Goal: Transaction & Acquisition: Purchase product/service

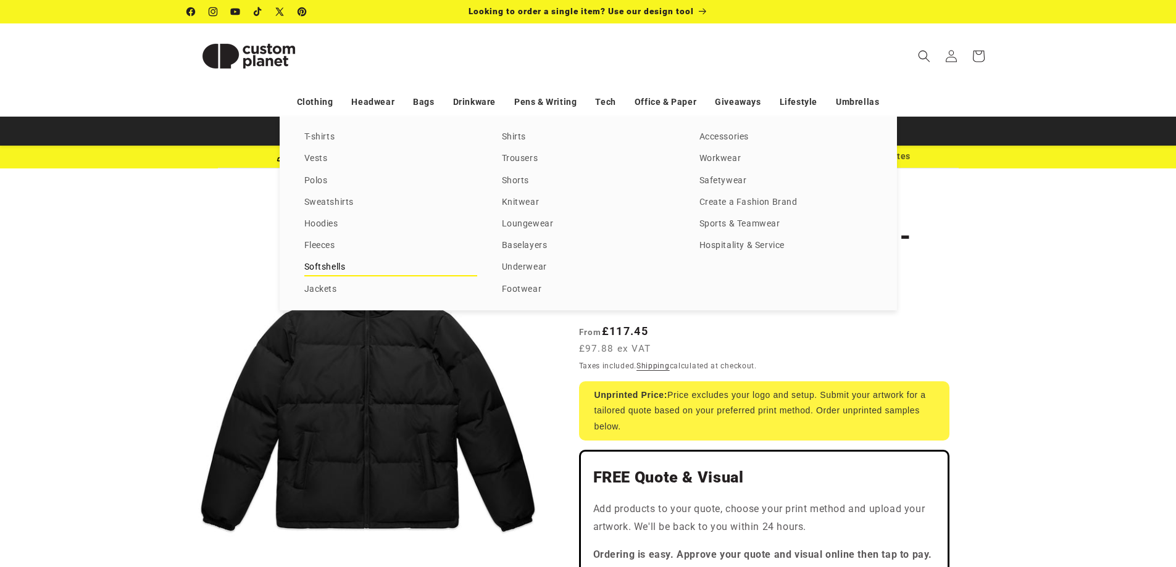
click at [340, 265] on link "Softshells" at bounding box center [390, 267] width 173 height 17
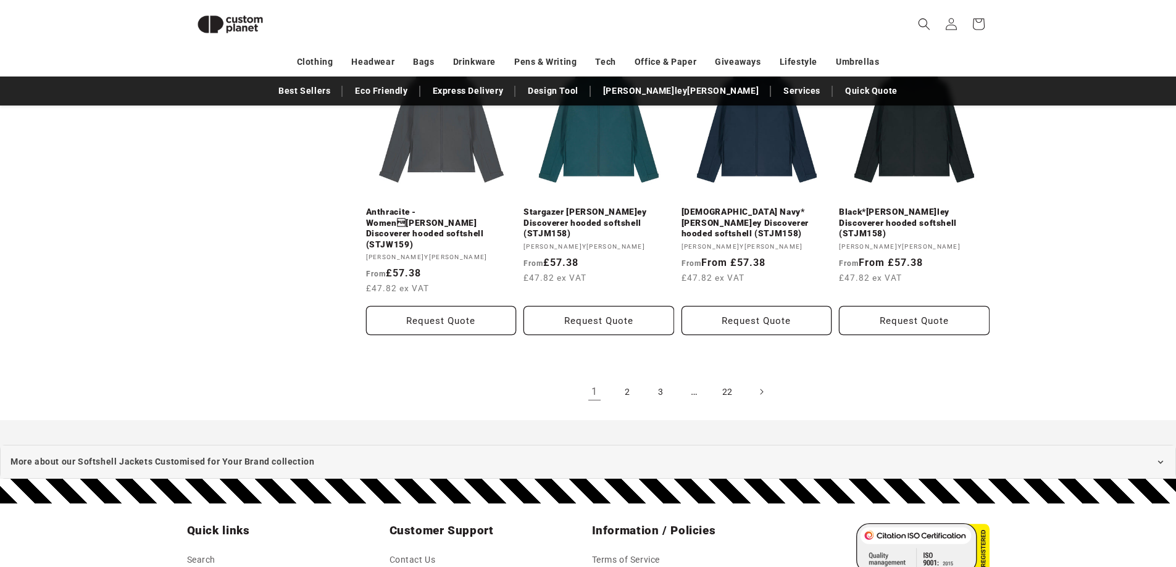
scroll to position [1403, 0]
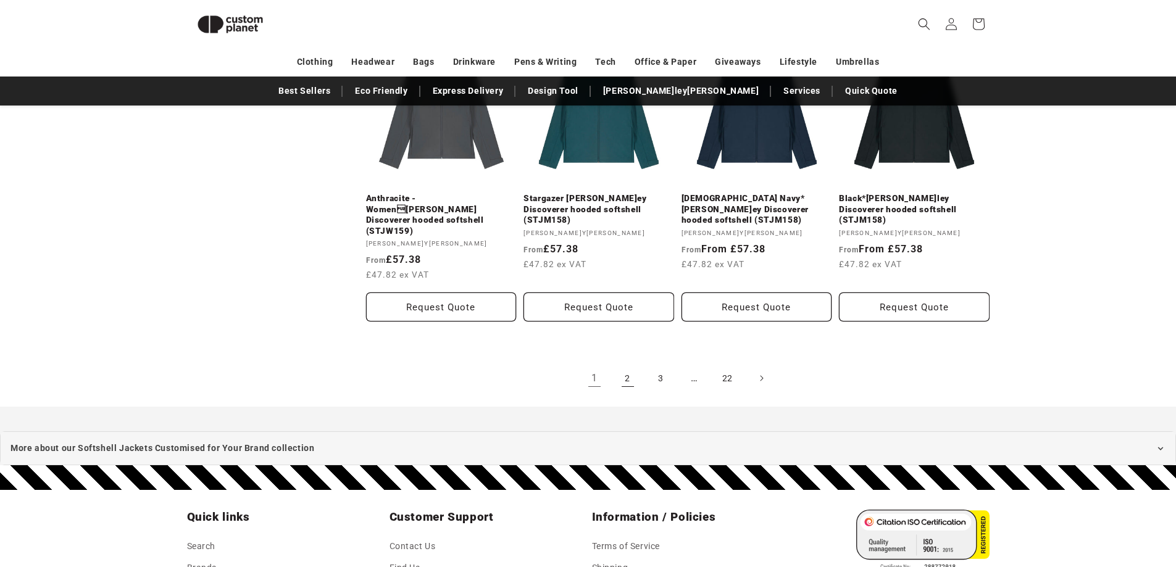
click at [631, 365] on link "2" at bounding box center [627, 378] width 27 height 27
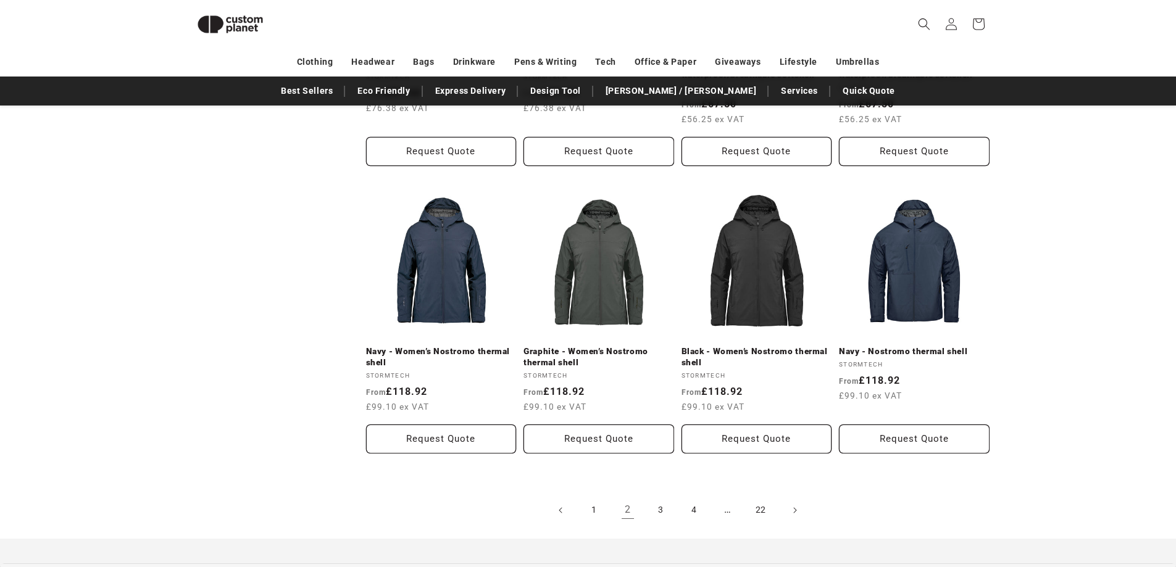
scroll to position [1218, 0]
click at [663, 500] on link "3" at bounding box center [661, 509] width 27 height 27
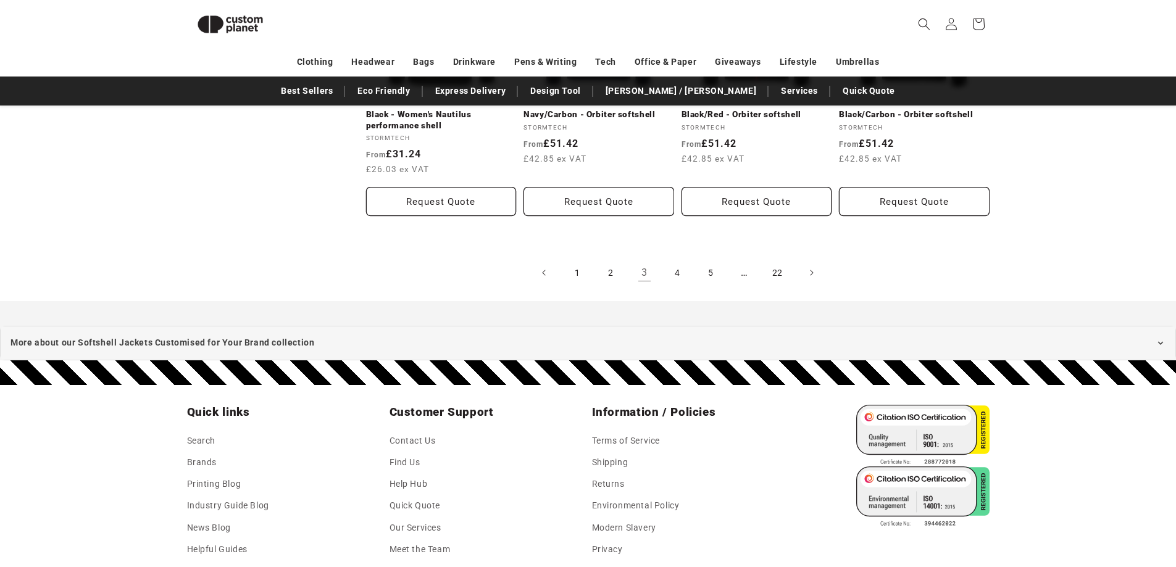
scroll to position [1465, 0]
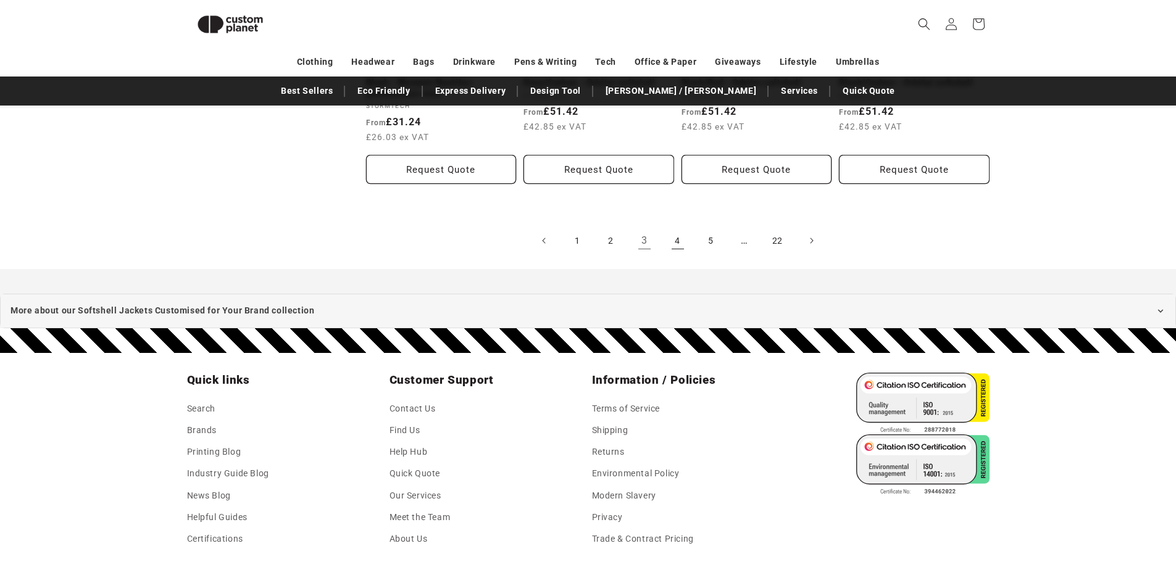
click at [682, 247] on link "4" at bounding box center [677, 240] width 27 height 27
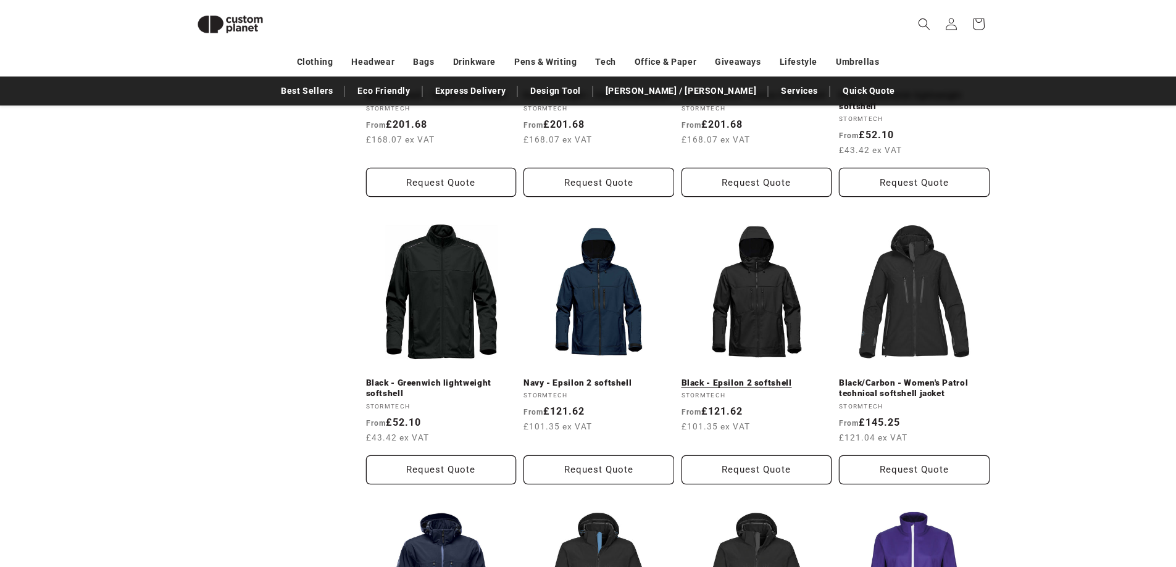
scroll to position [601, 0]
click at [782, 378] on link "Black - Epsilon 2 softshell" at bounding box center [757, 383] width 151 height 11
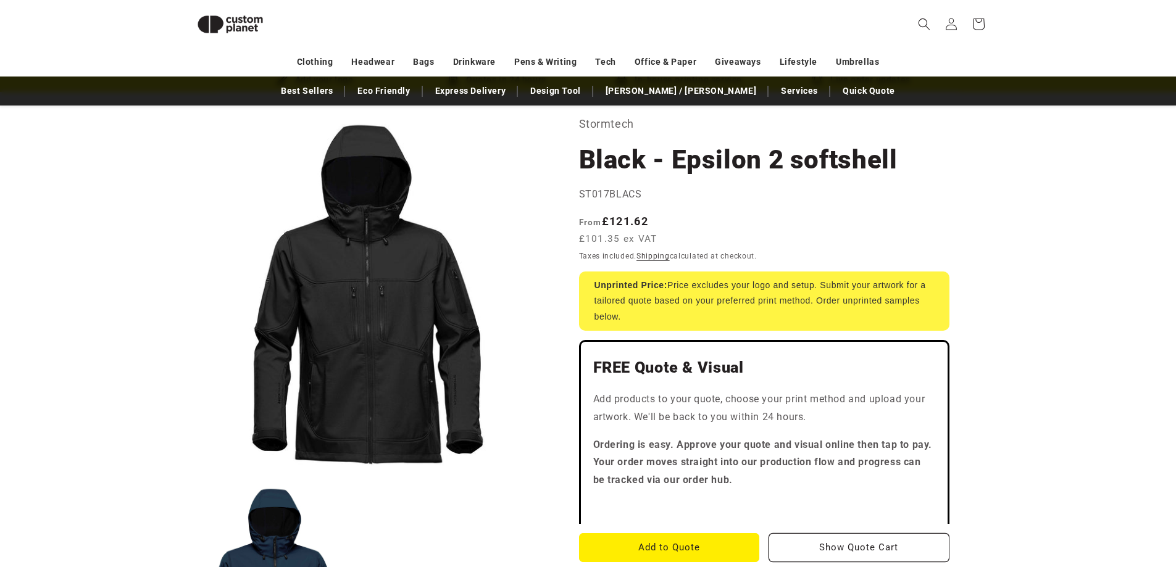
scroll to position [45, 0]
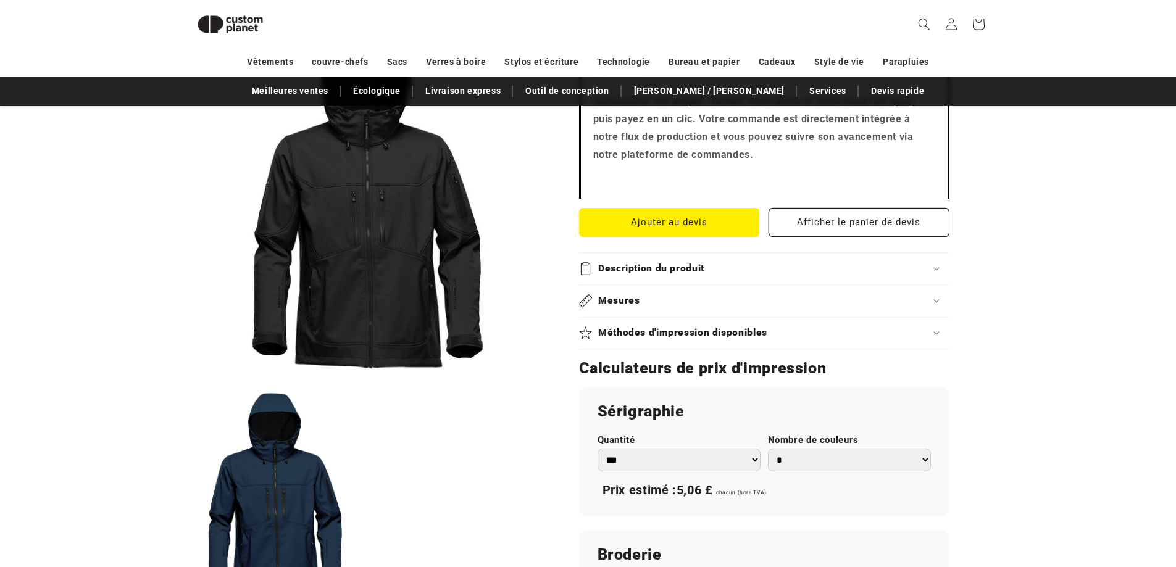
scroll to position [626, 0]
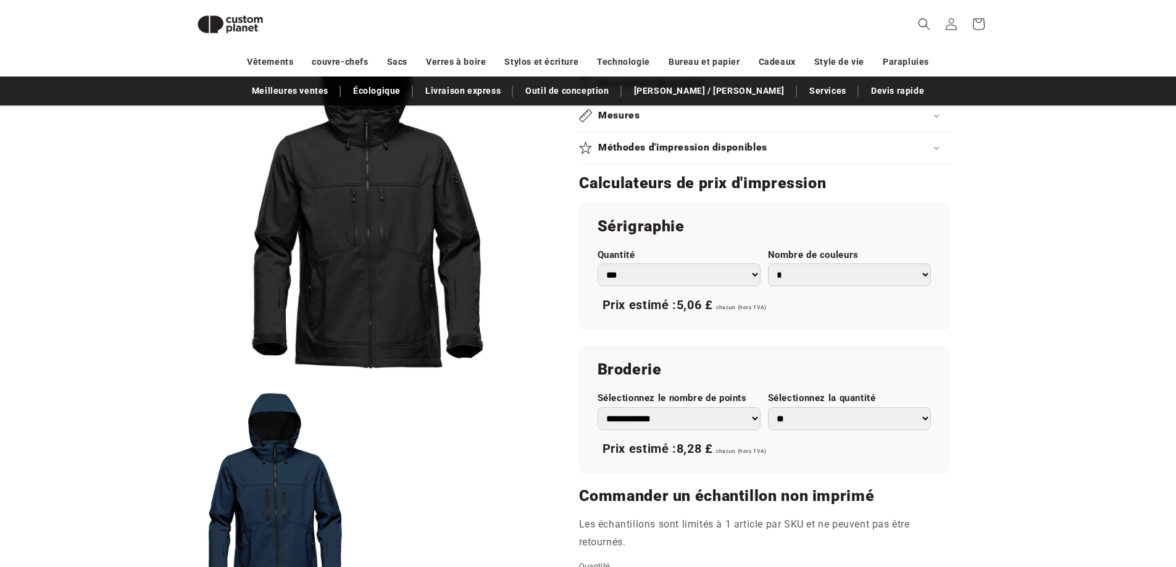
click at [715, 424] on select "**********" at bounding box center [679, 418] width 163 height 23
click at [714, 422] on select "**********" at bounding box center [679, 418] width 163 height 23
click at [778, 357] on div "**********" at bounding box center [764, 410] width 370 height 128
click at [783, 280] on select "* * * * * * *" at bounding box center [849, 275] width 163 height 23
drag, startPoint x: 811, startPoint y: 276, endPoint x: 804, endPoint y: 274, distance: 7.8
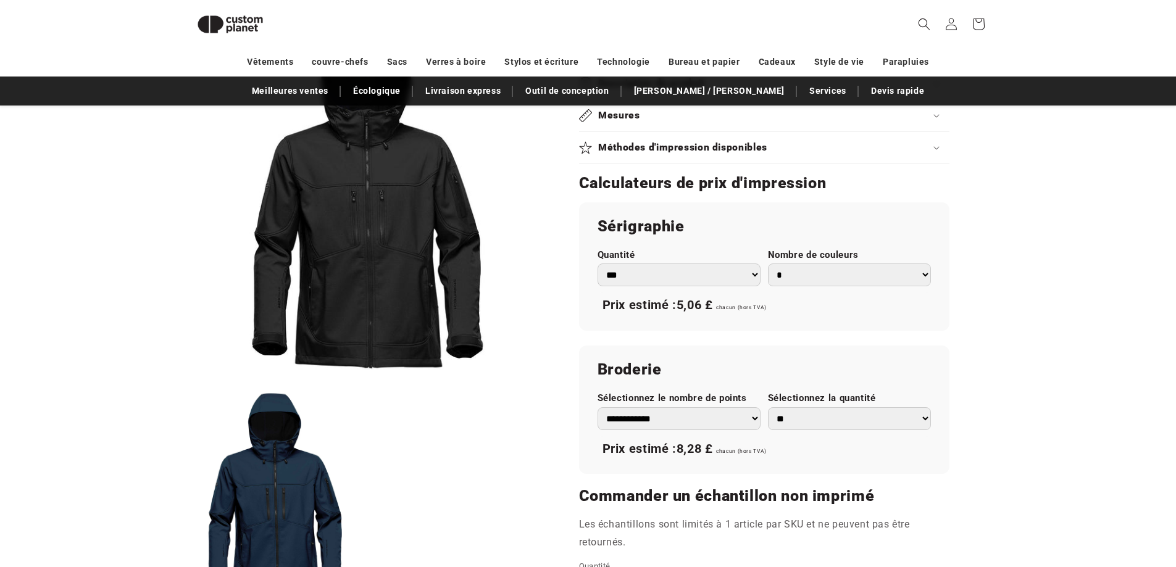
click at [811, 276] on select "* * * * * * *" at bounding box center [849, 275] width 163 height 23
click at [700, 274] on select "*** *** *** **** **** **** ***** *****" at bounding box center [679, 275] width 163 height 23
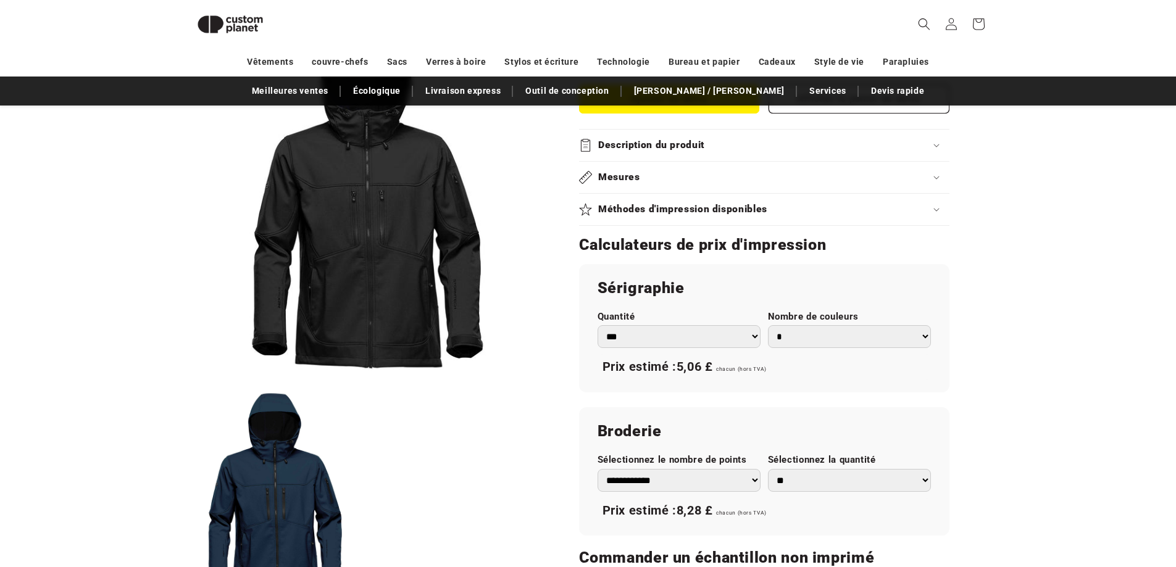
click at [741, 205] on font "Méthodes d'impression disponibles" at bounding box center [682, 209] width 169 height 12
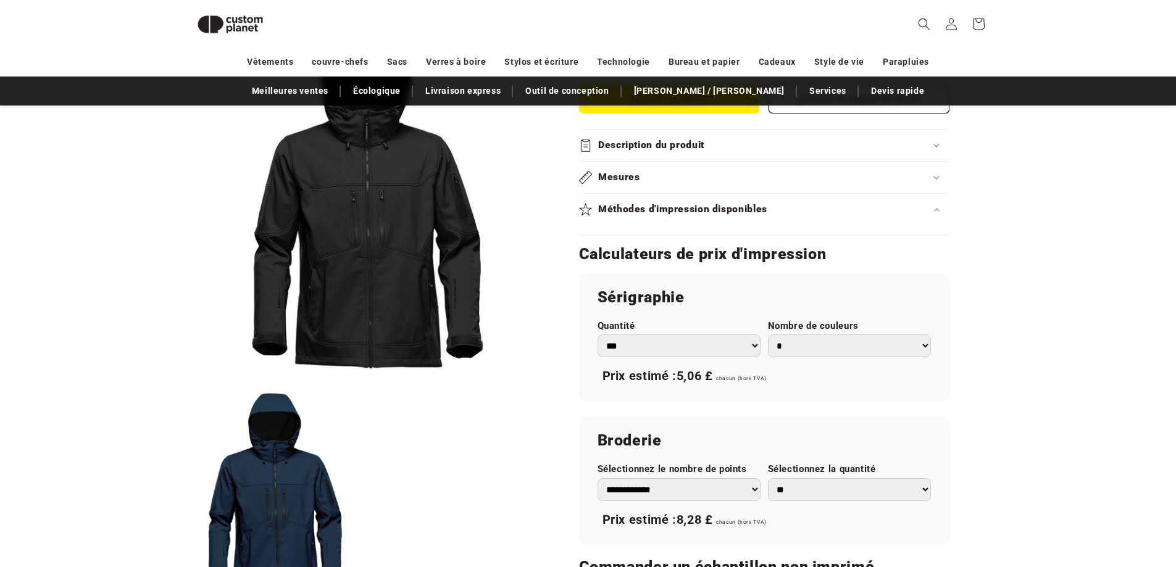
click at [746, 211] on font "Méthodes d'impression disponibles" at bounding box center [682, 209] width 169 height 12
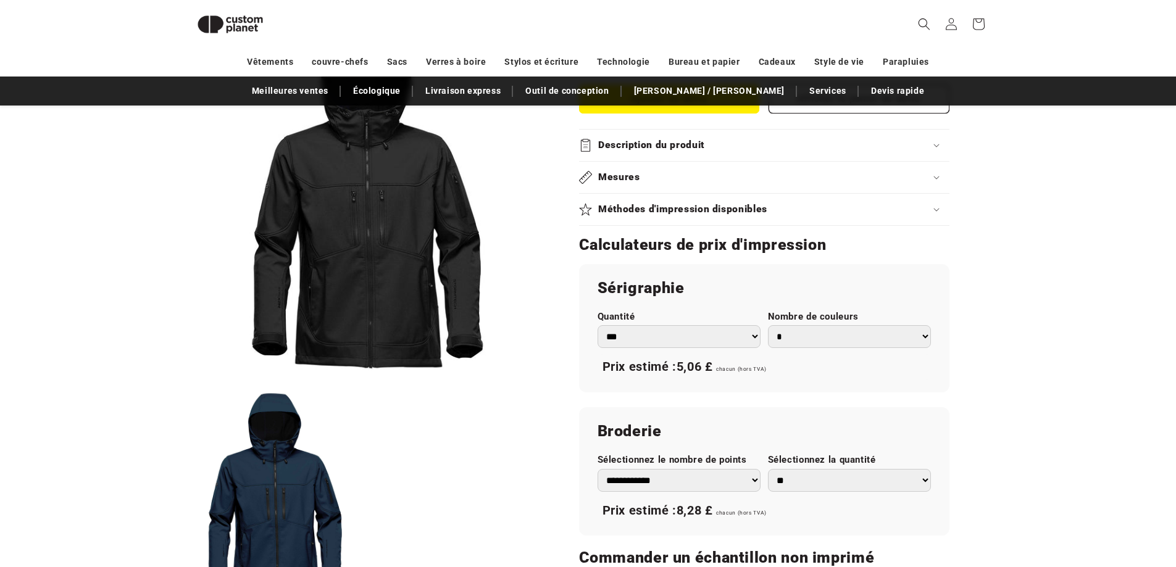
click at [746, 211] on font "Méthodes d'impression disponibles" at bounding box center [682, 209] width 169 height 12
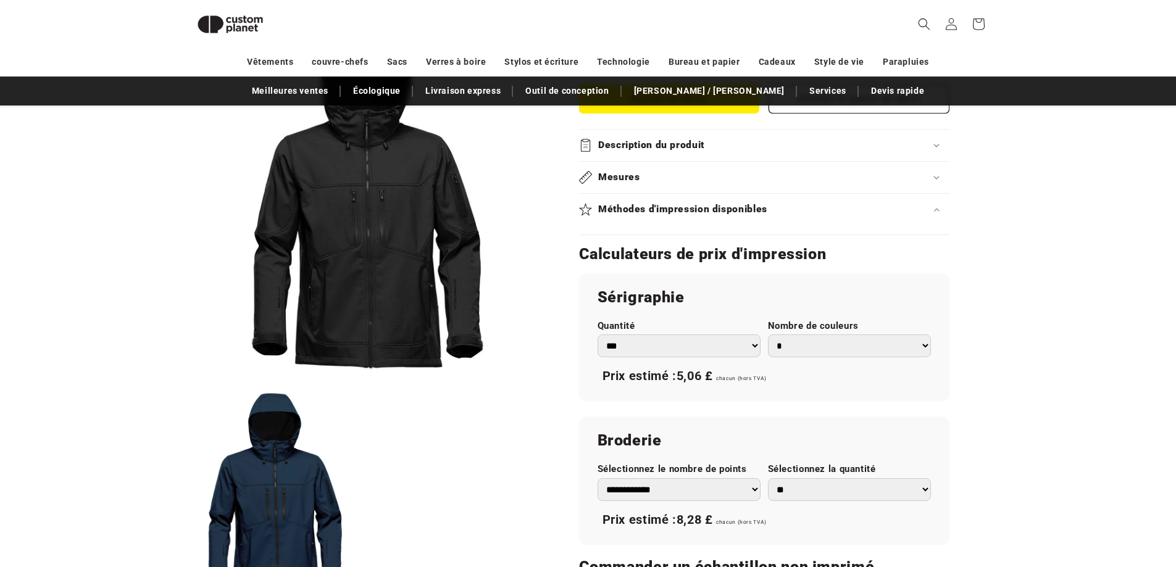
click at [787, 219] on summary "Méthodes d'impression disponibles" at bounding box center [764, 209] width 370 height 31
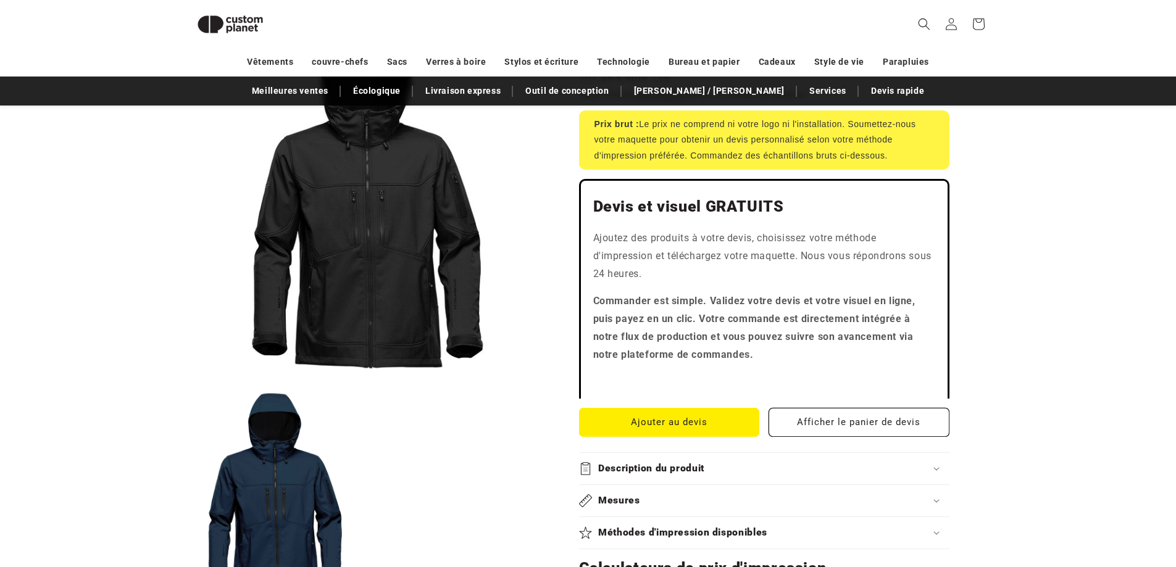
scroll to position [240, 0]
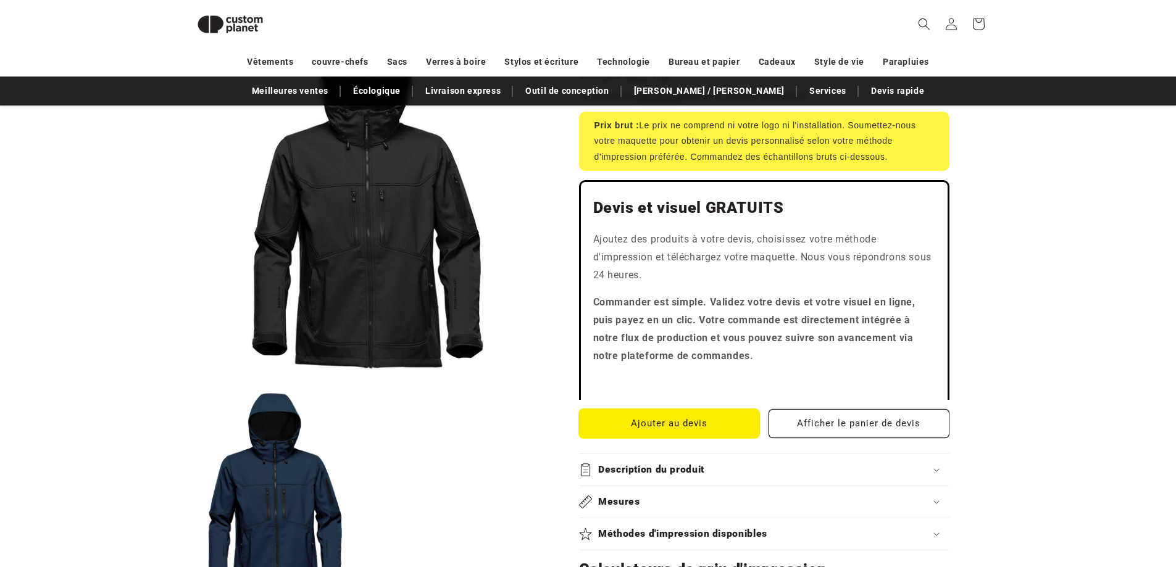
click at [706, 422] on button "Ajouter au devis" at bounding box center [669, 423] width 181 height 29
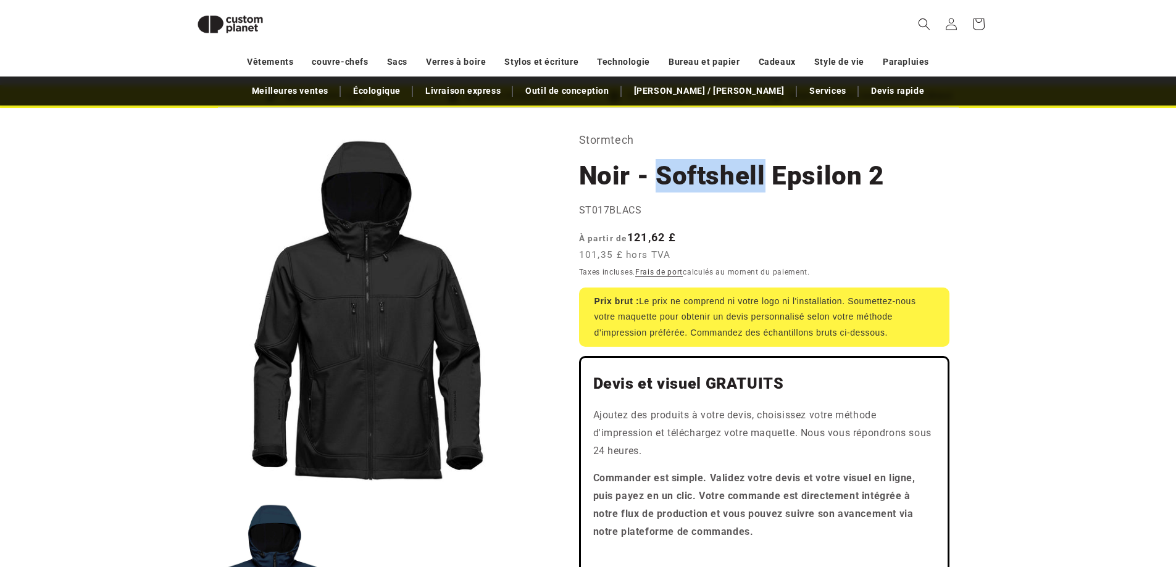
drag, startPoint x: 658, startPoint y: 178, endPoint x: 765, endPoint y: 180, distance: 107.4
click at [765, 180] on font "Noir - Softshell Epsilon 2" at bounding box center [731, 176] width 305 height 30
copy font "Softshell"
